Goal: Information Seeking & Learning: Learn about a topic

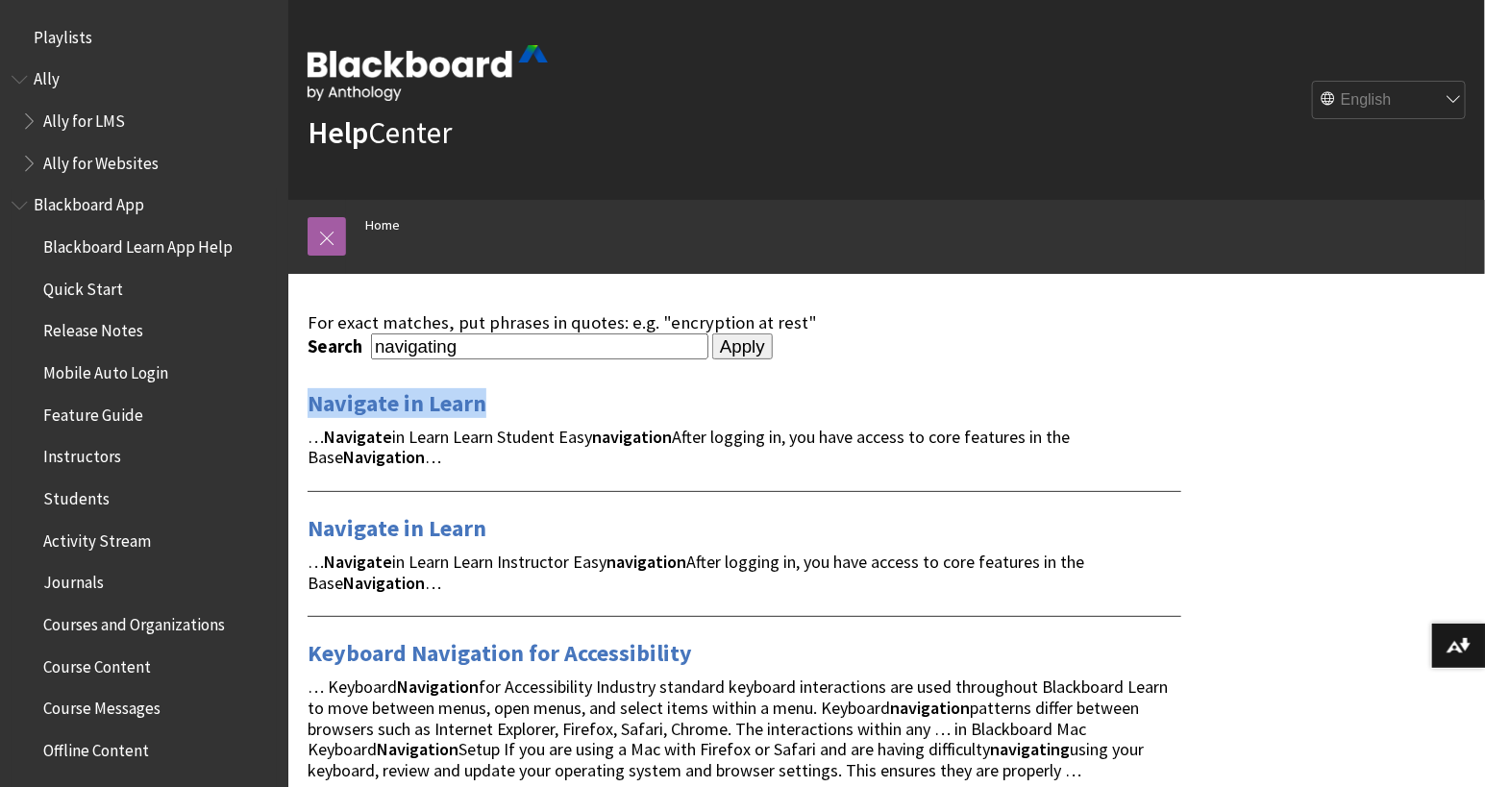
click at [101, 207] on span "Blackboard App" at bounding box center [89, 202] width 111 height 26
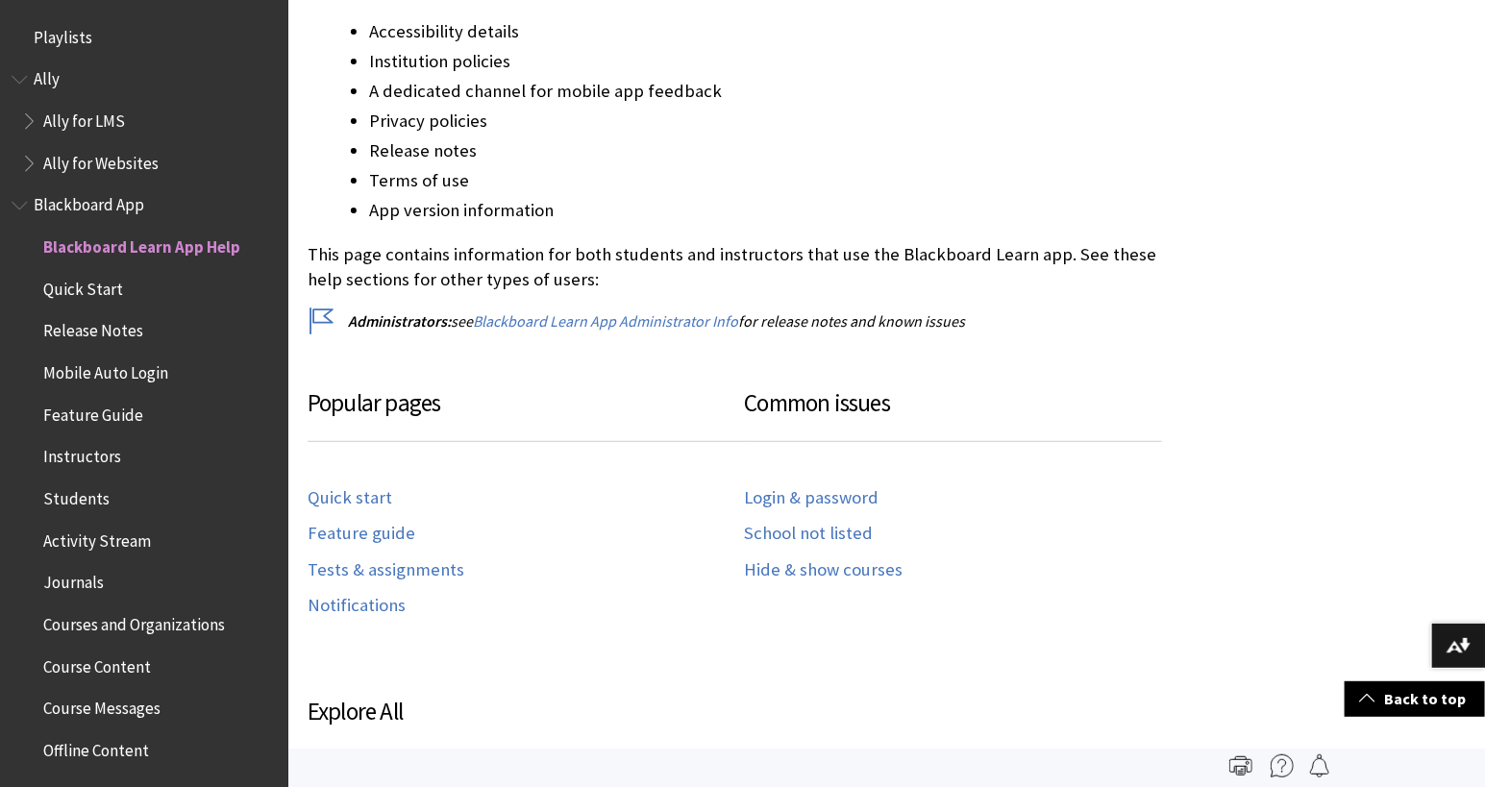
click at [109, 283] on span "Quick Start" at bounding box center [83, 286] width 80 height 26
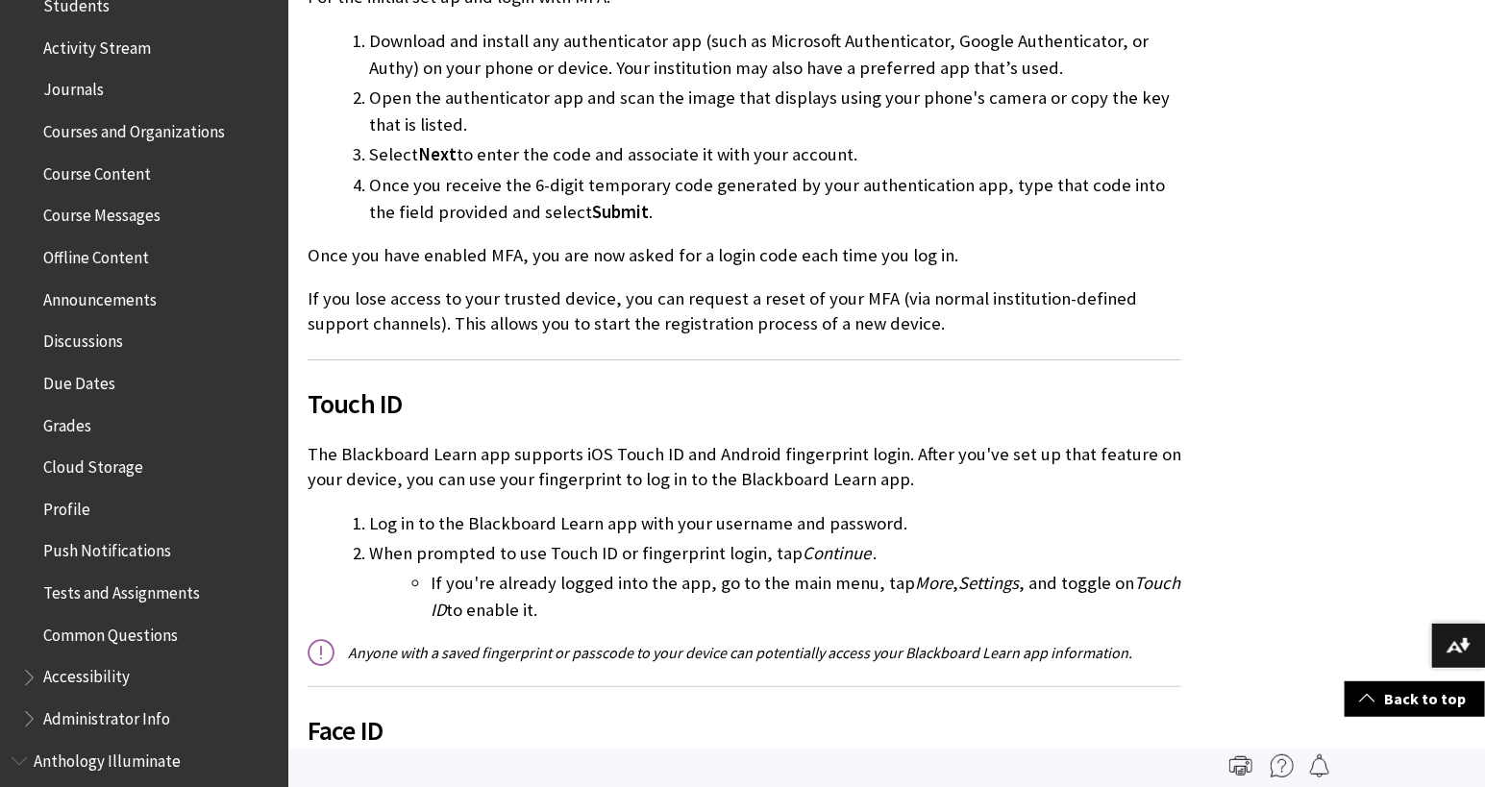
scroll to position [135, 0]
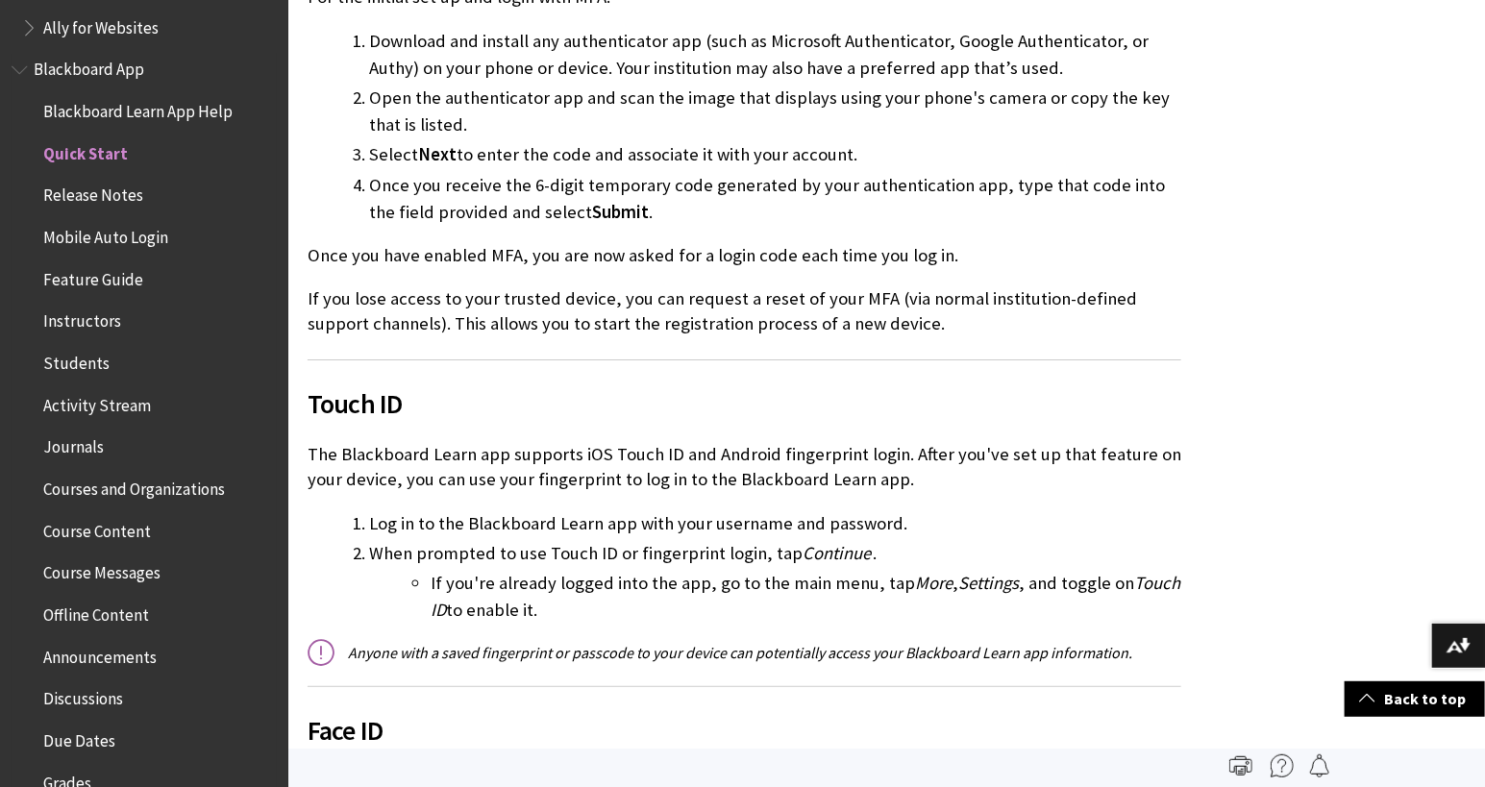
click at [119, 280] on span "Feature Guide" at bounding box center [93, 276] width 100 height 26
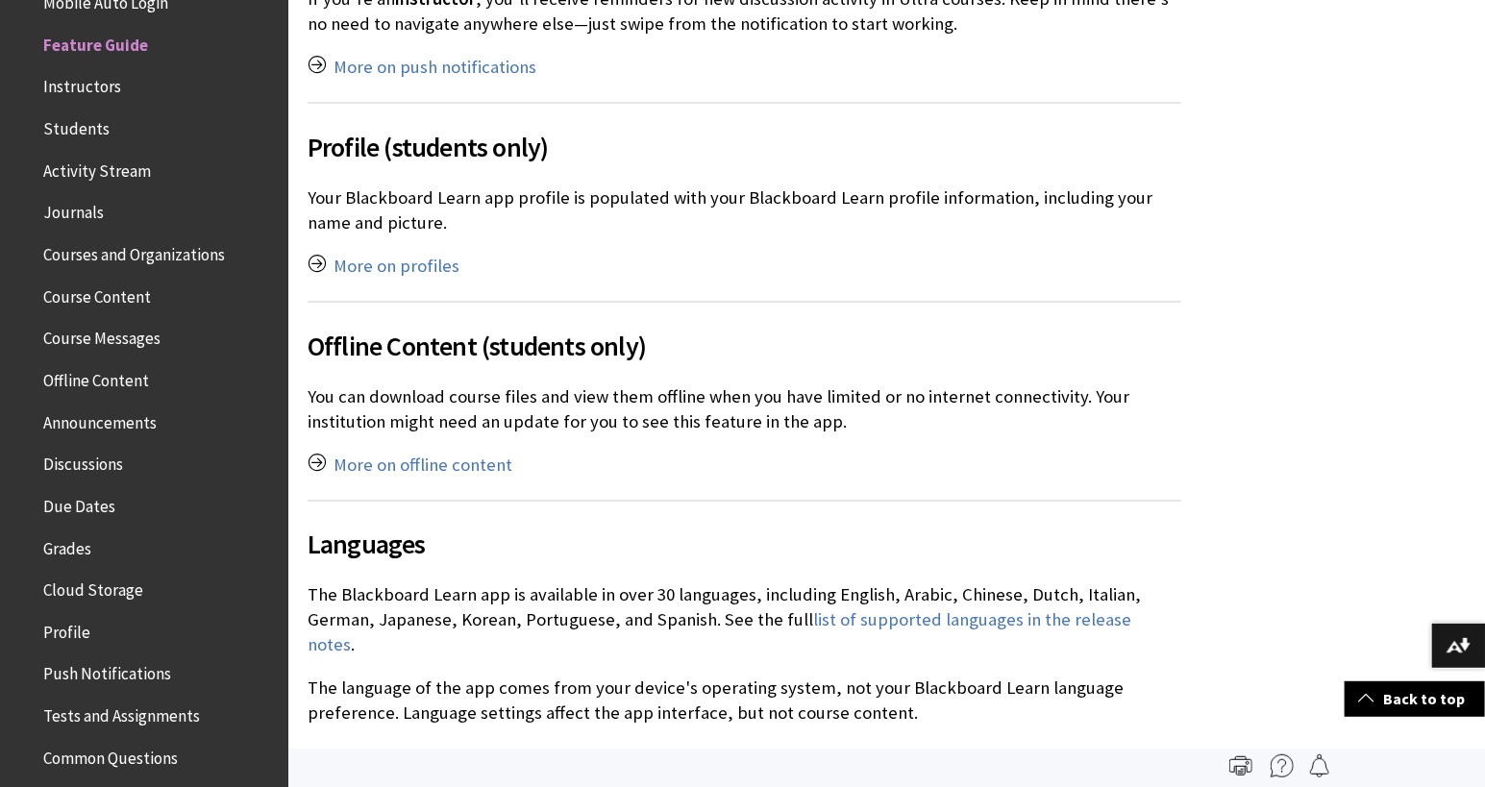
scroll to position [4375, 0]
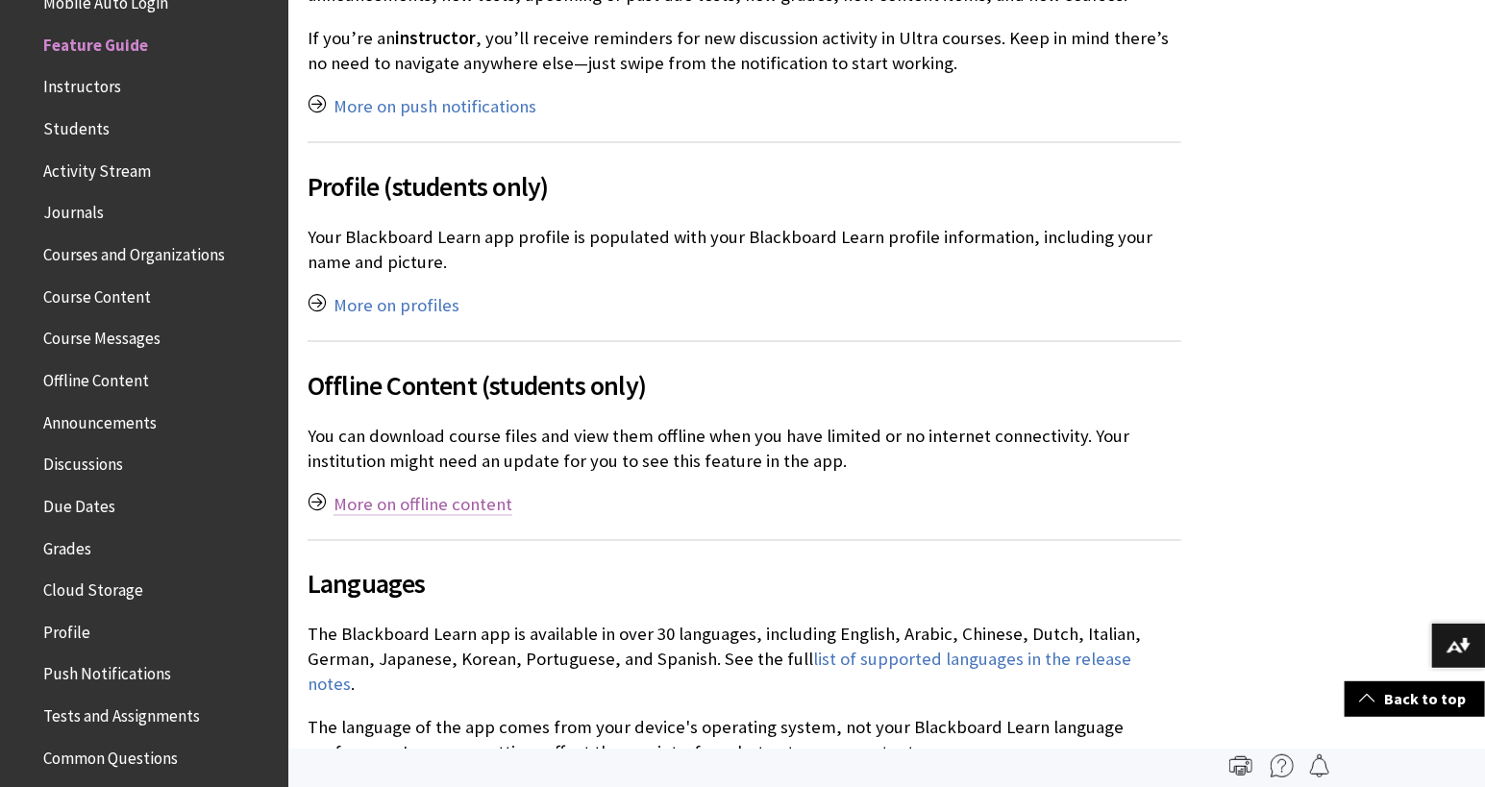
click at [456, 493] on link "More on offline content" at bounding box center [422, 504] width 179 height 23
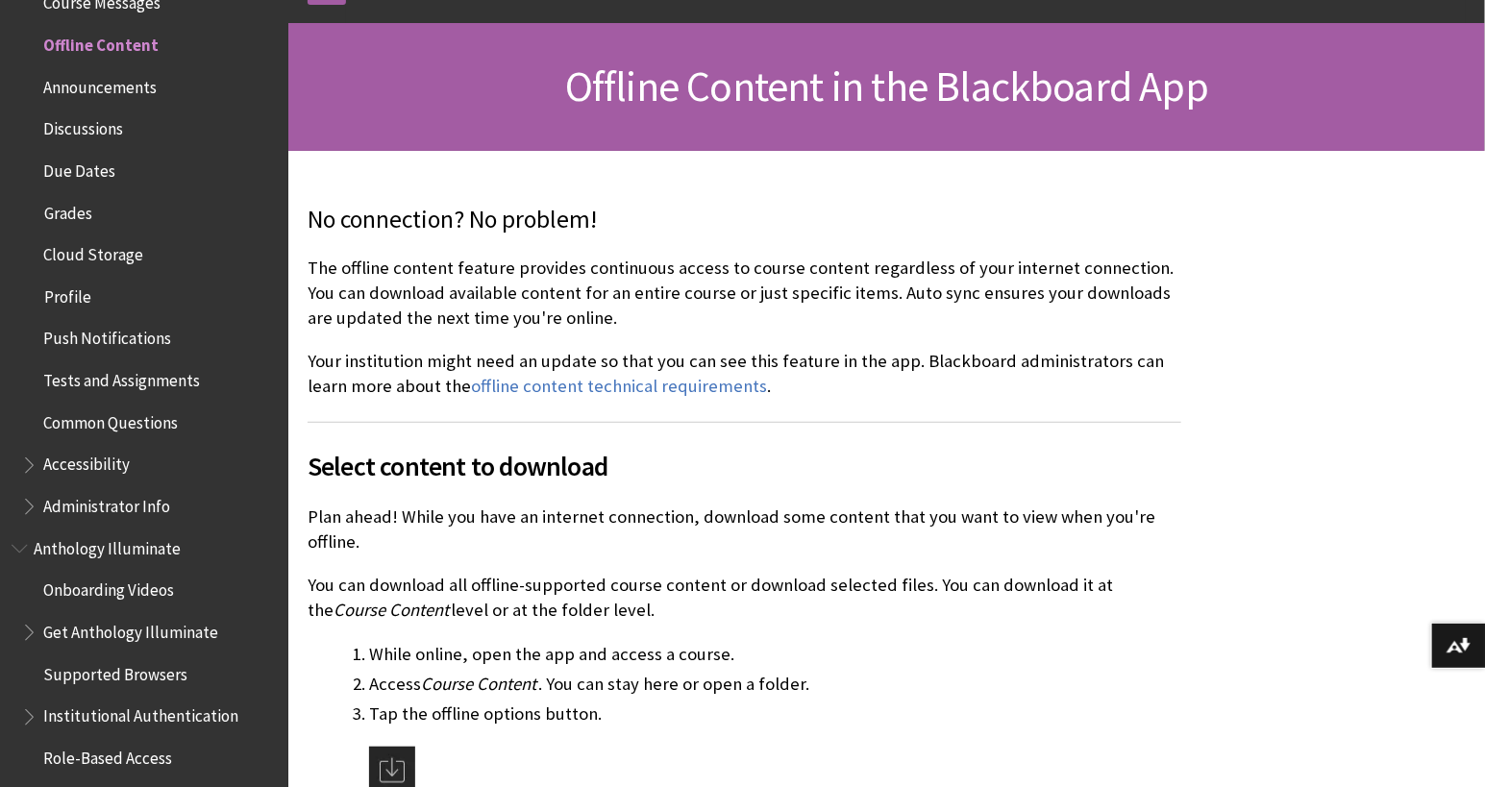
scroll to position [253, 0]
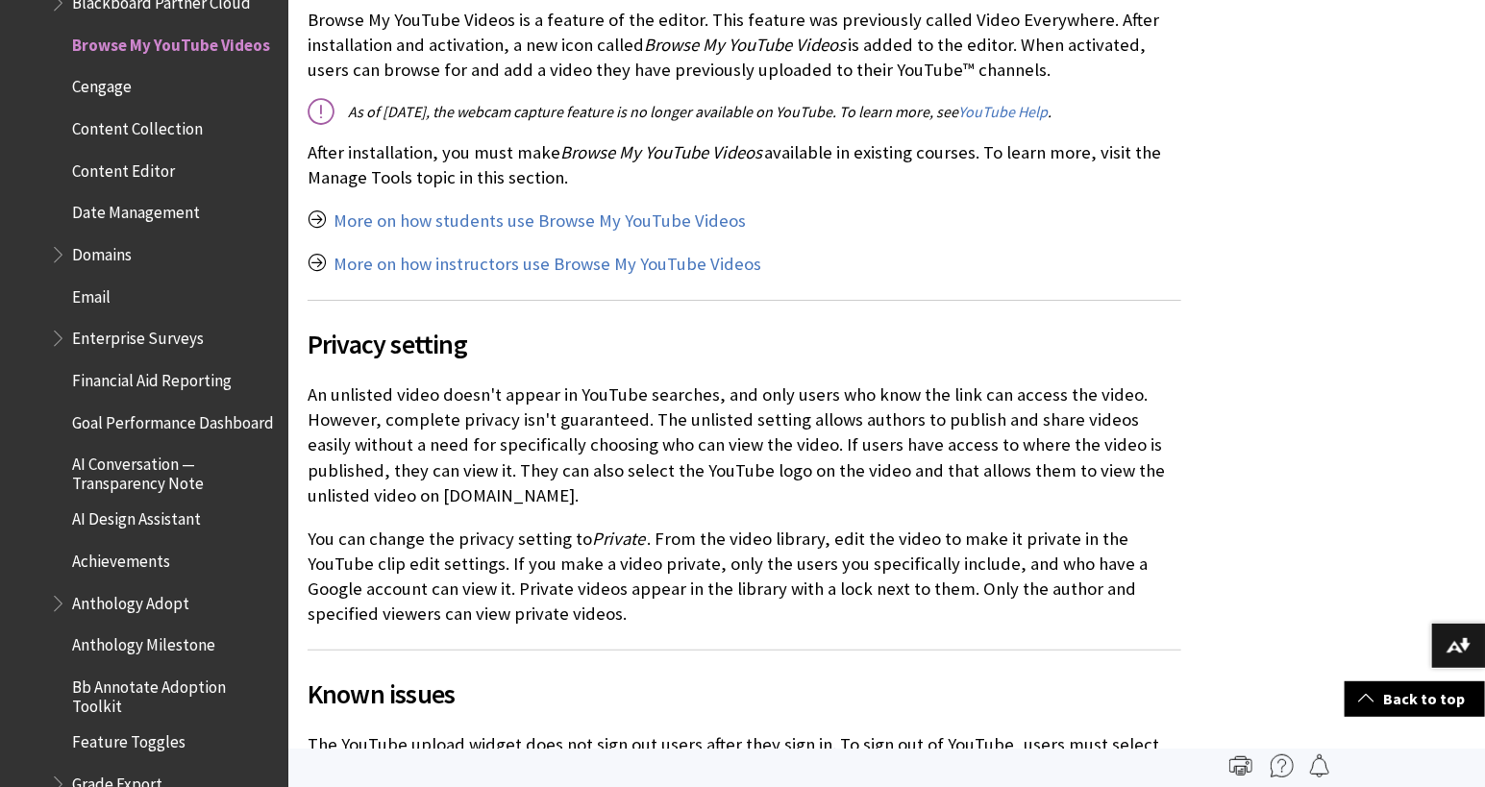
scroll to position [369, 0]
